Goal: Task Accomplishment & Management: Use online tool/utility

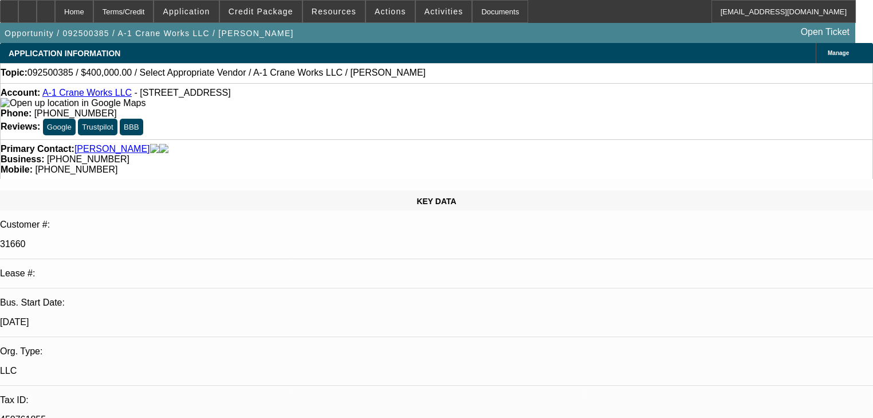
select select "0"
select select "2"
select select "0.1"
select select "4"
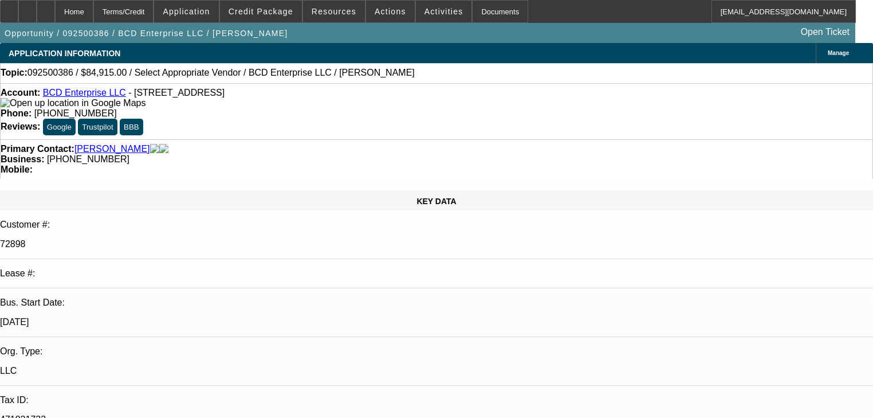
select select "0.15"
select select "2"
select select "0"
select select "6"
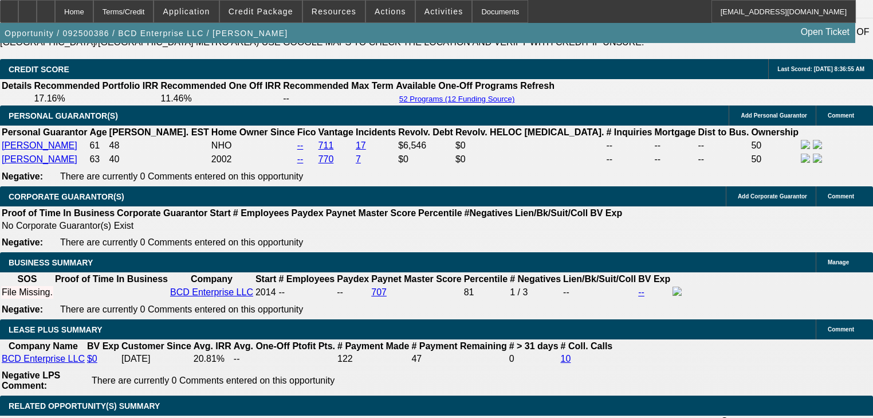
scroll to position [1237, 0]
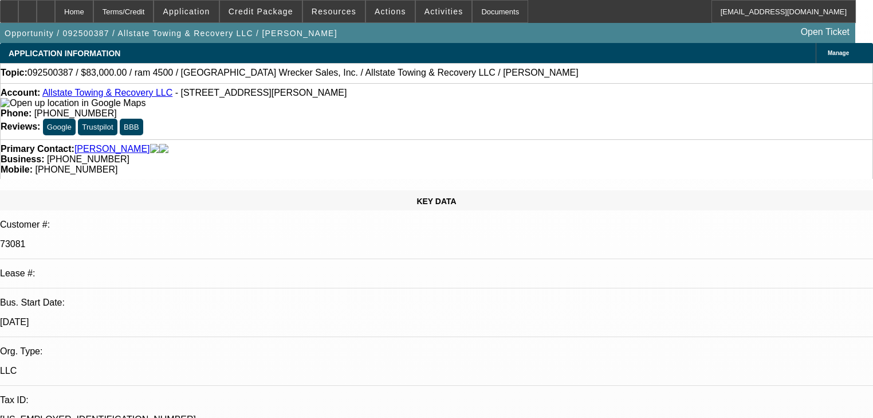
select select "0"
select select "2"
select select "0"
select select "6"
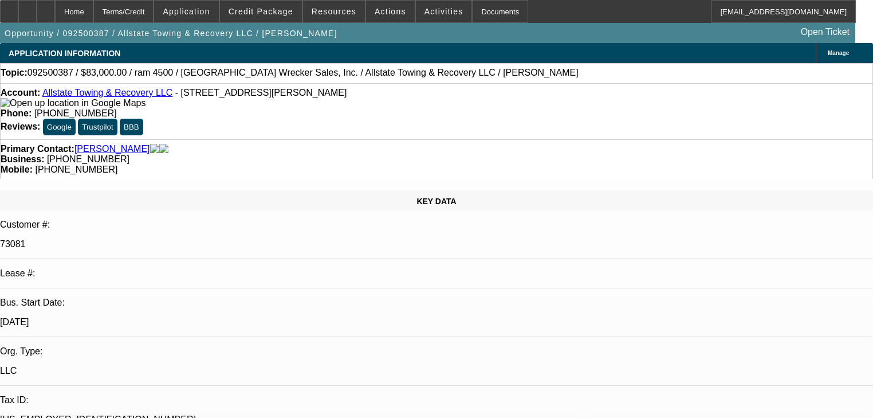
select select "0"
select select "2"
select select "0"
select select "6"
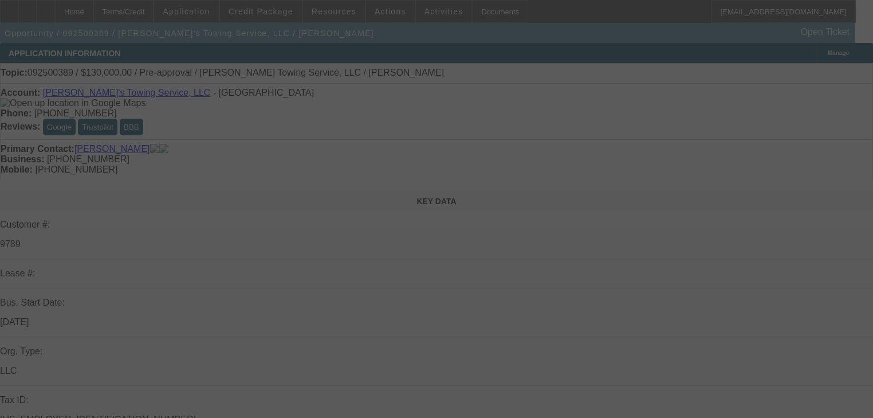
select select "0"
select select "2"
select select "0.1"
select select "4"
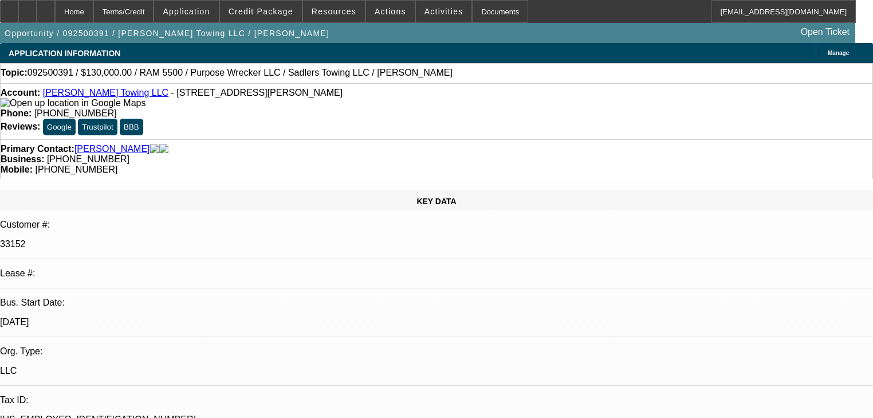
select select "0"
select select "2"
select select "0"
select select "6"
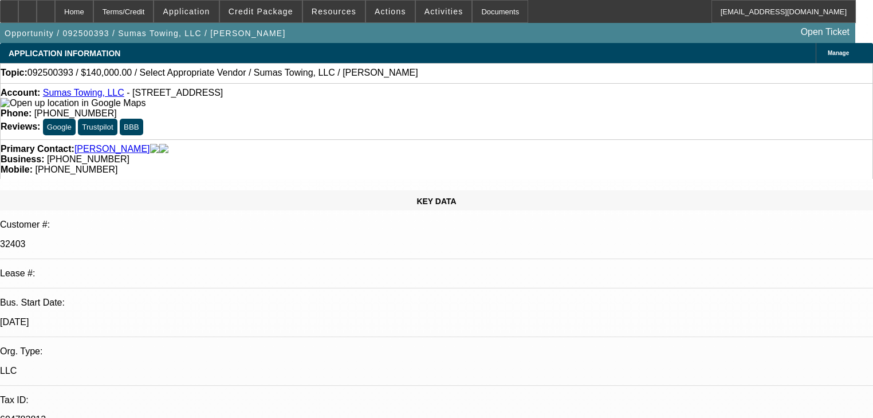
select select "0"
select select "2"
select select "0.1"
select select "4"
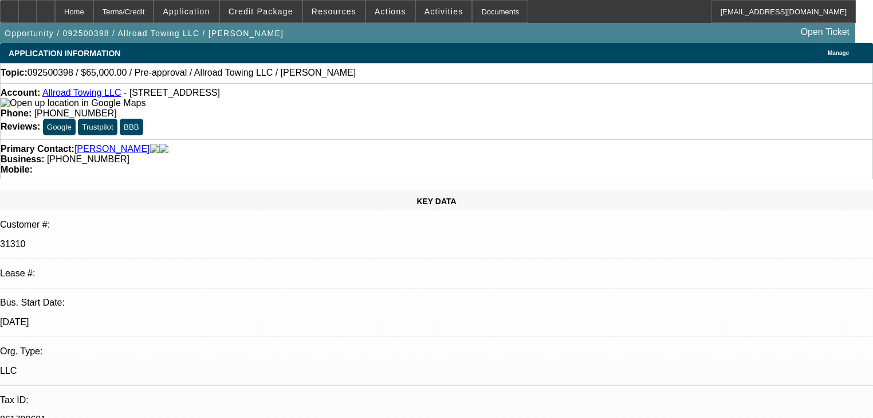
select select "0"
select select "2"
select select "0.1"
select select "1"
select select "2"
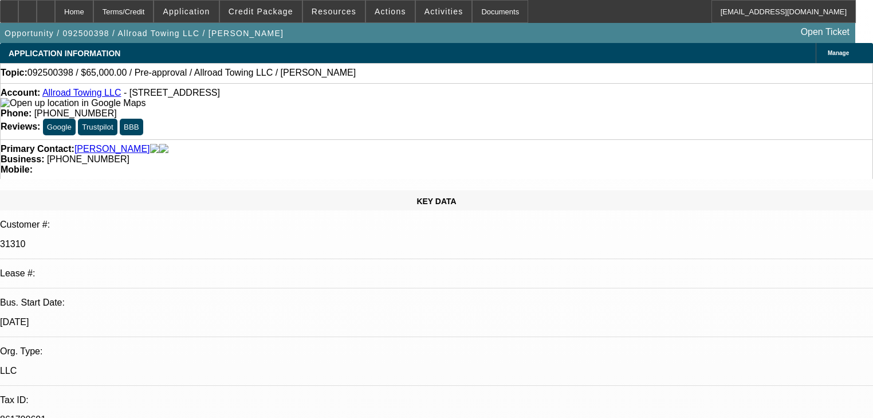
select select "4"
select select "0"
select select "2"
select select "0.1"
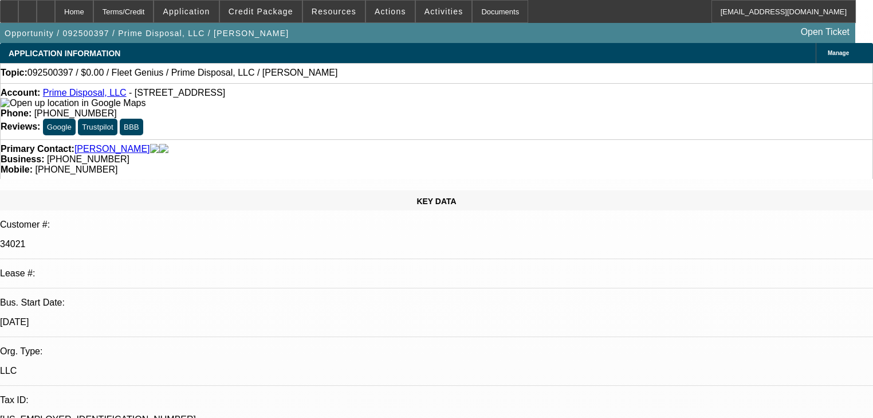
select select "4"
